Goal: Task Accomplishment & Management: Manage account settings

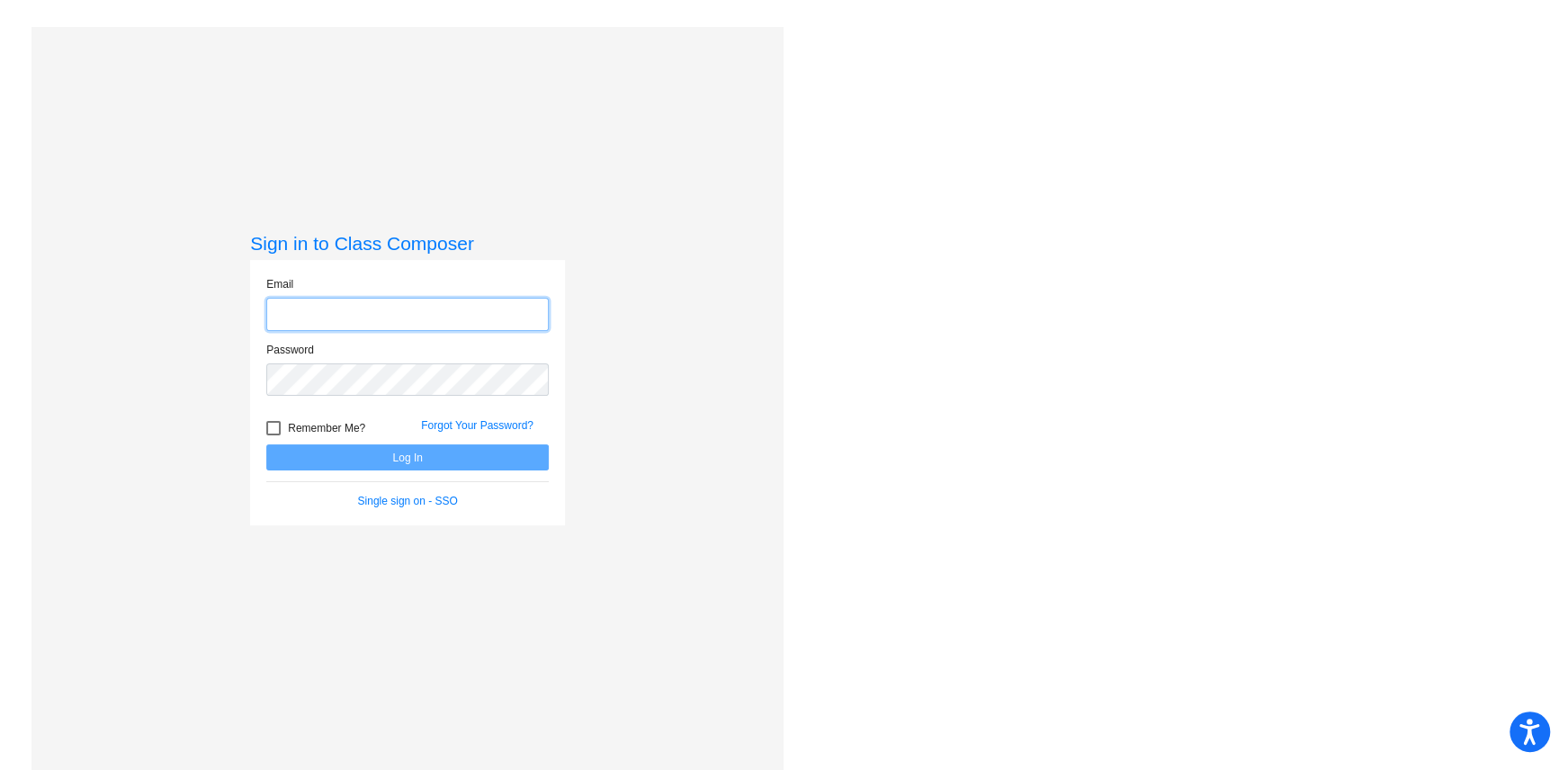
type input "[EMAIL_ADDRESS][DOMAIN_NAME]"
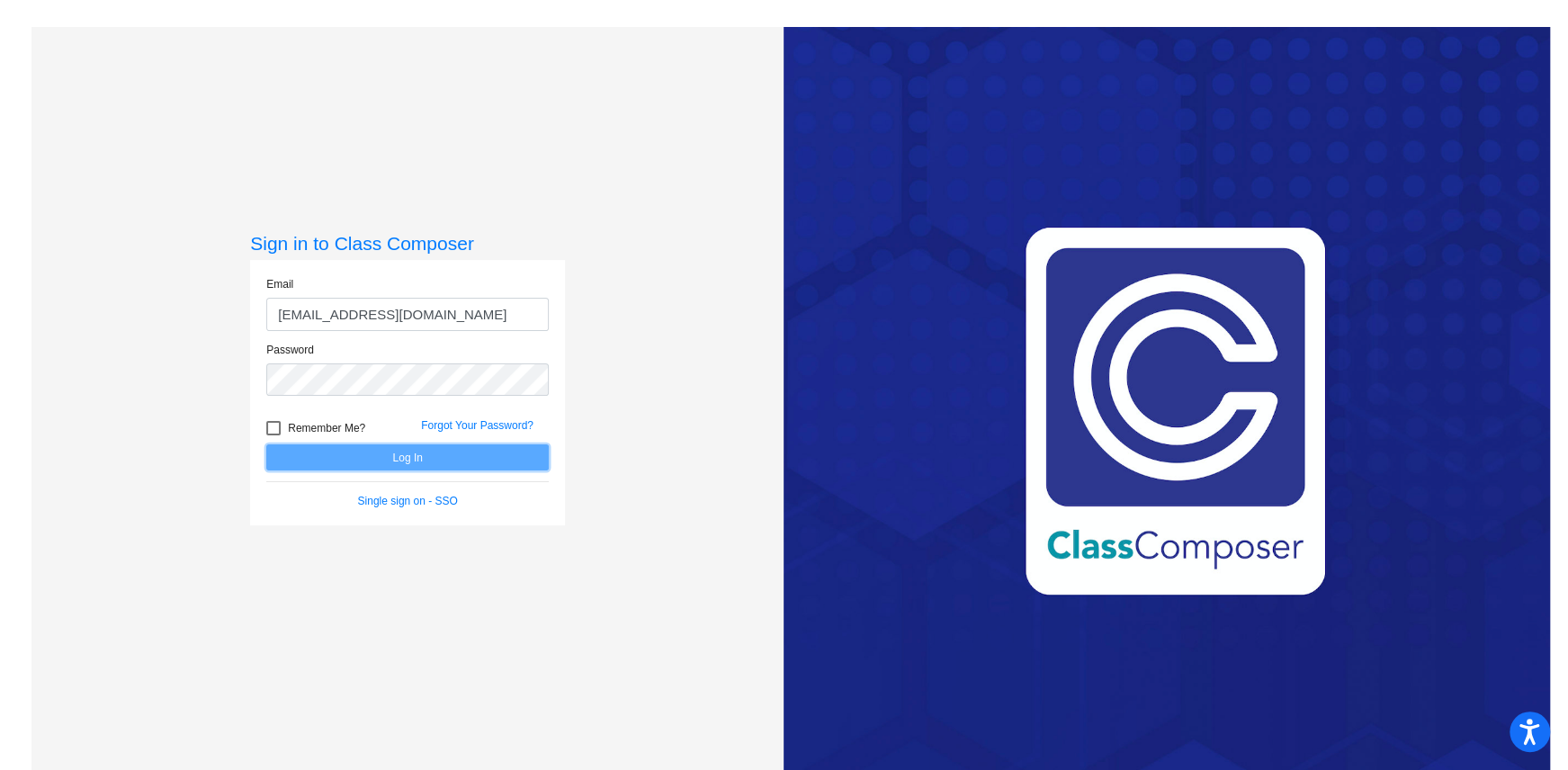
click at [460, 454] on button "Log In" at bounding box center [407, 457] width 282 height 26
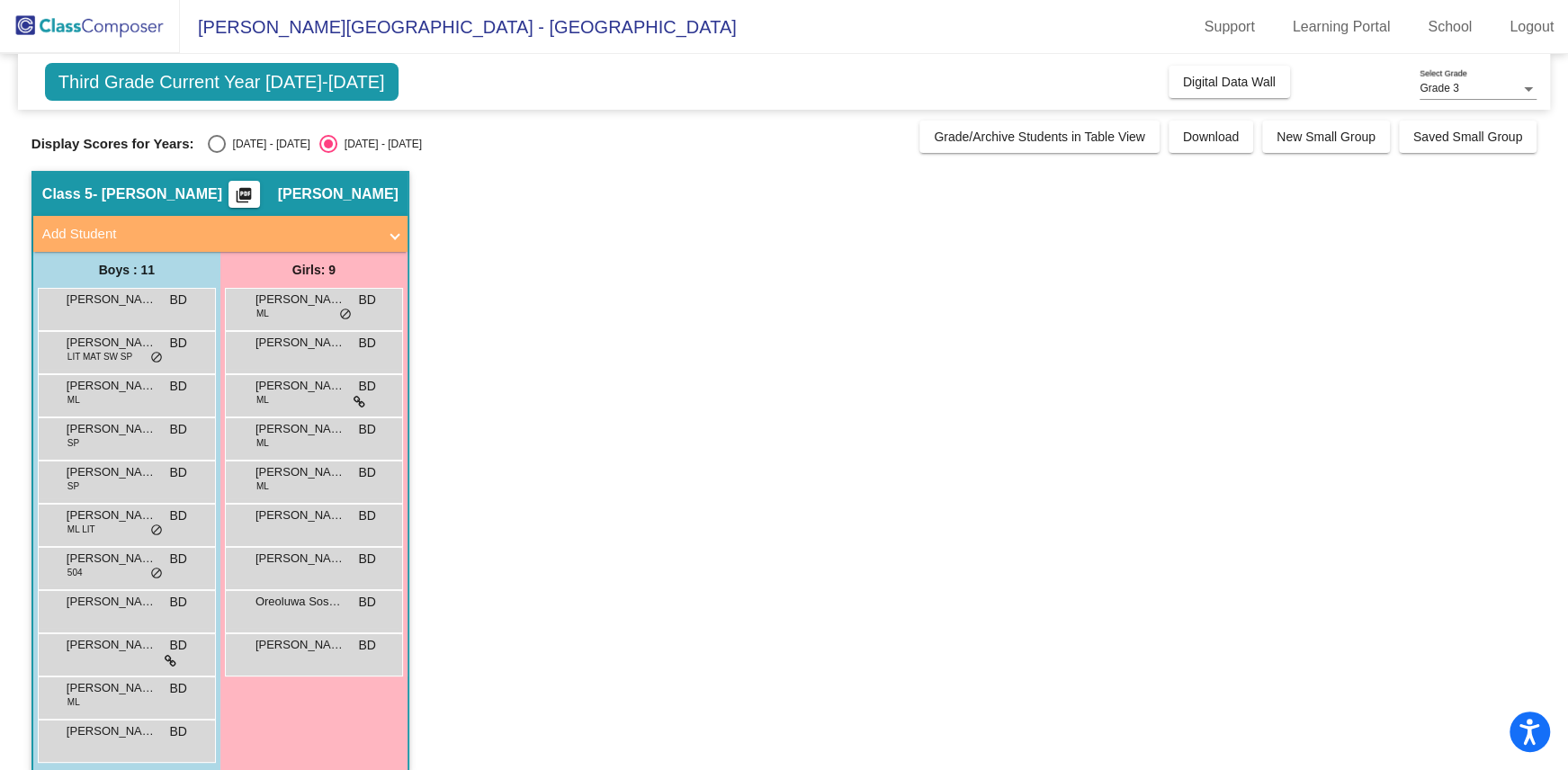
click at [210, 135] on div "Select an option" at bounding box center [217, 144] width 18 height 18
click at [216, 153] on input "[DATE] - [DATE]" at bounding box center [216, 153] width 1 height 1
radio input "true"
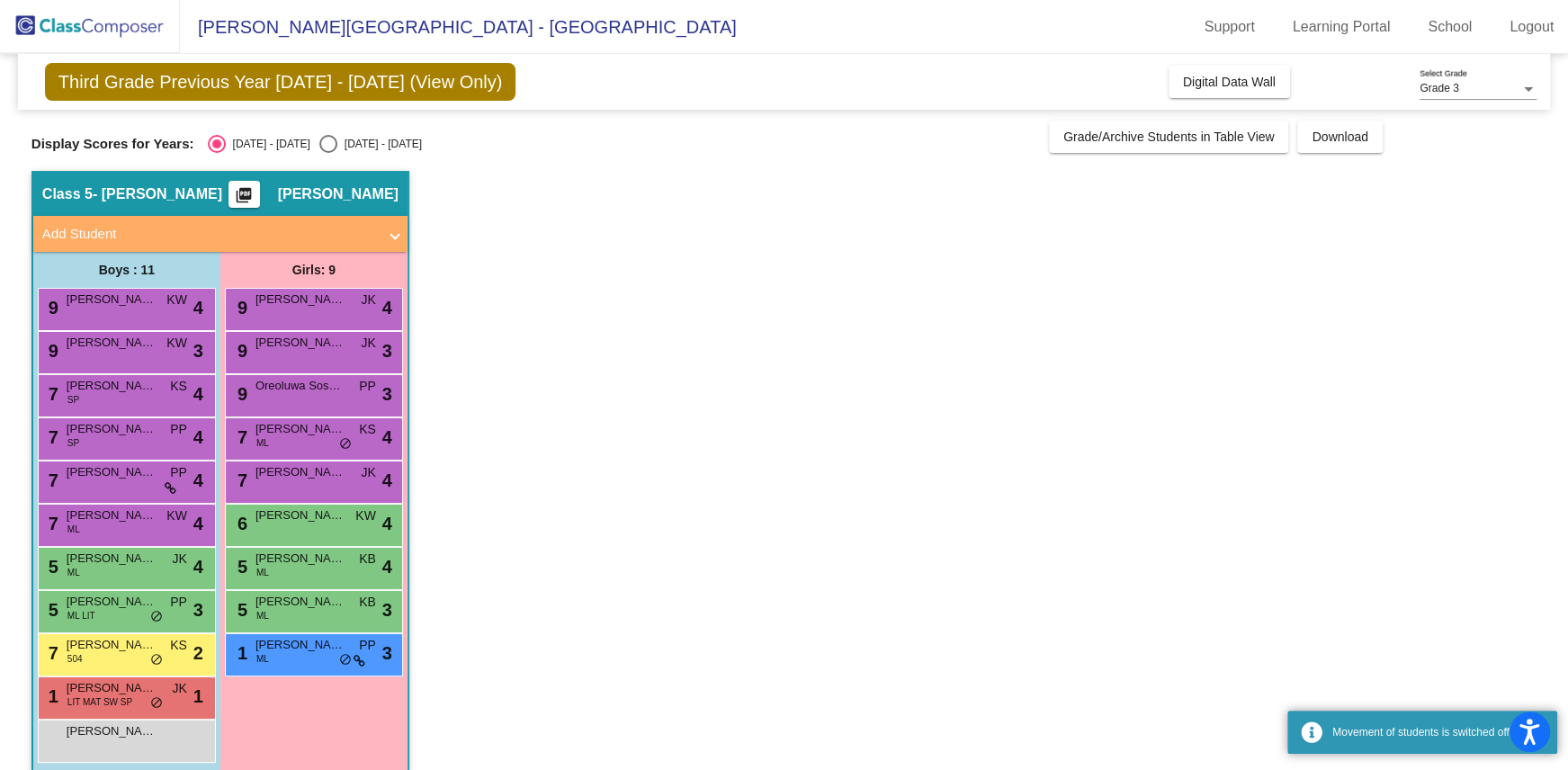
scroll to position [22, 0]
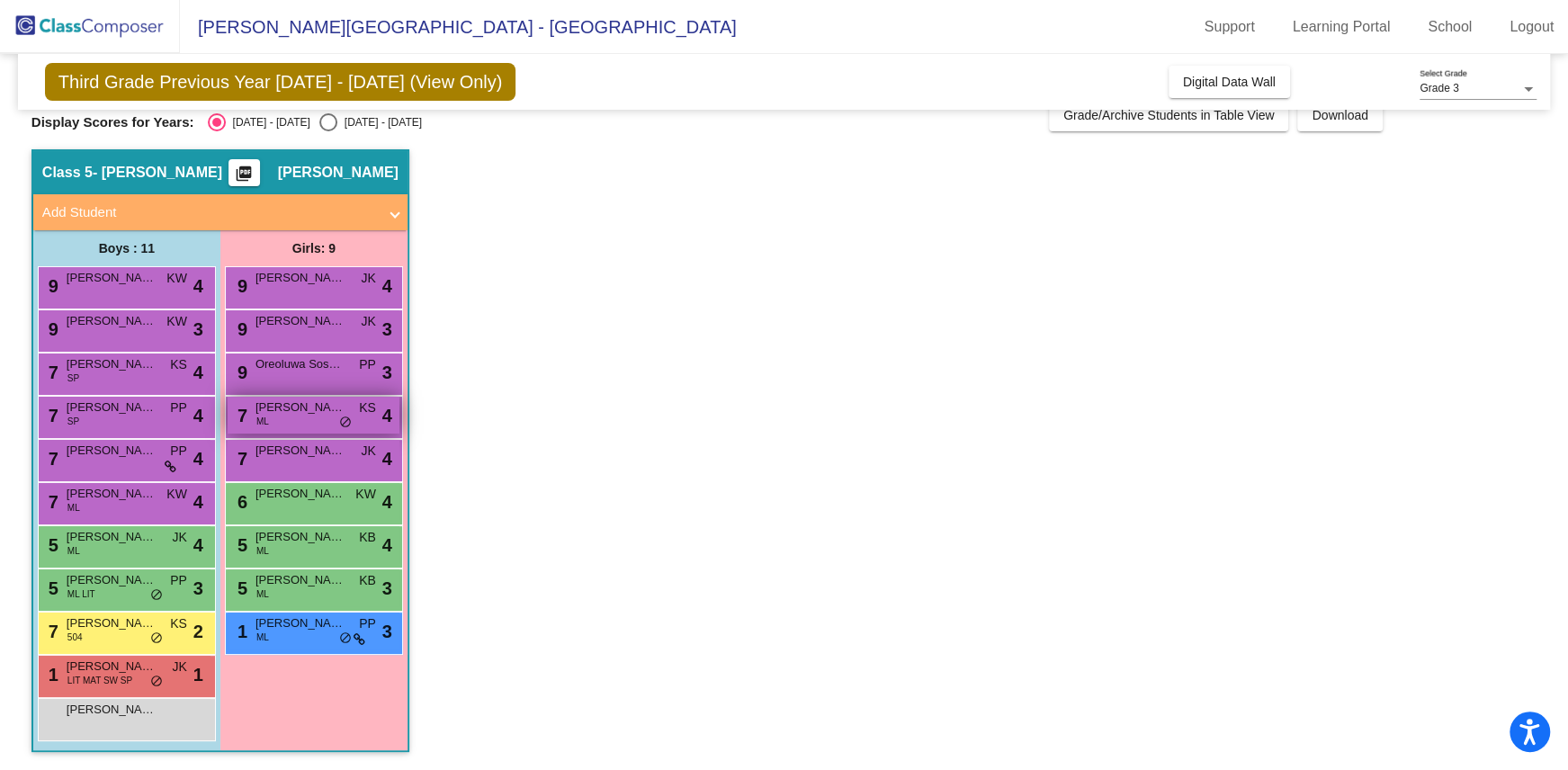
click at [354, 414] on div "7 [PERSON_NAME] ML KS lock do_not_disturb_alt 4" at bounding box center [313, 415] width 172 height 36
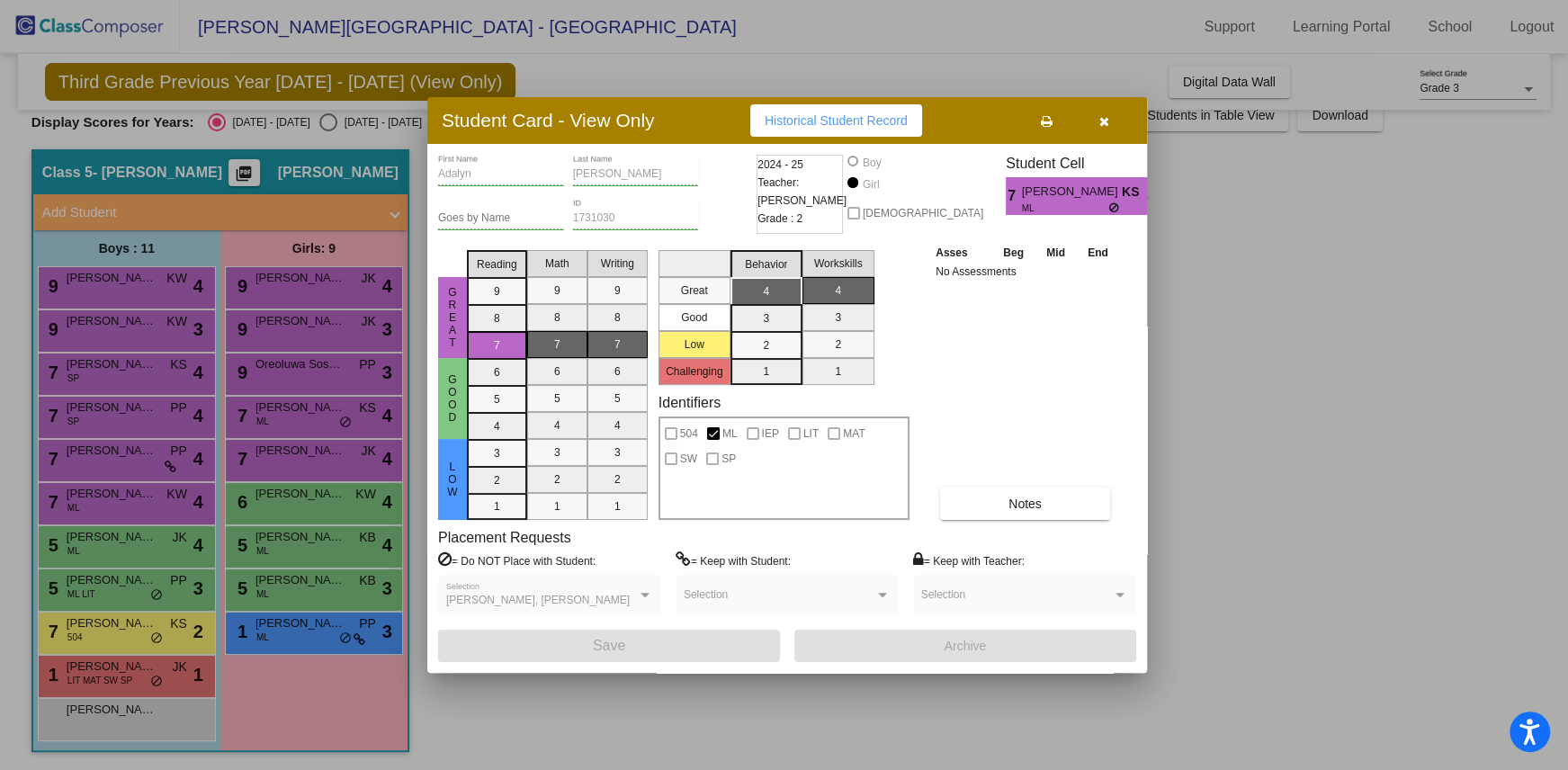
click at [1105, 118] on icon "button" at bounding box center [1104, 121] width 10 height 13
